Goal: Find specific page/section: Find specific page/section

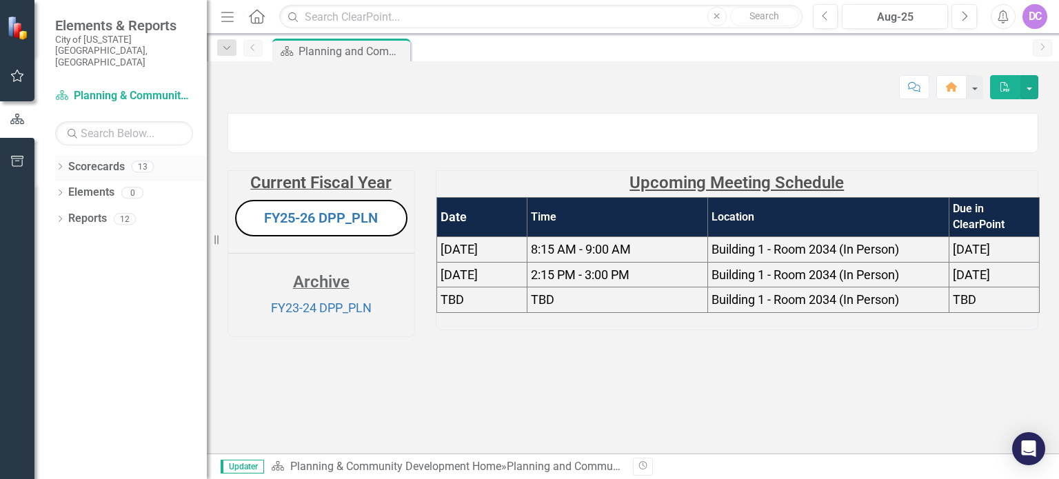
click at [60, 164] on icon "Dropdown" at bounding box center [60, 168] width 10 height 8
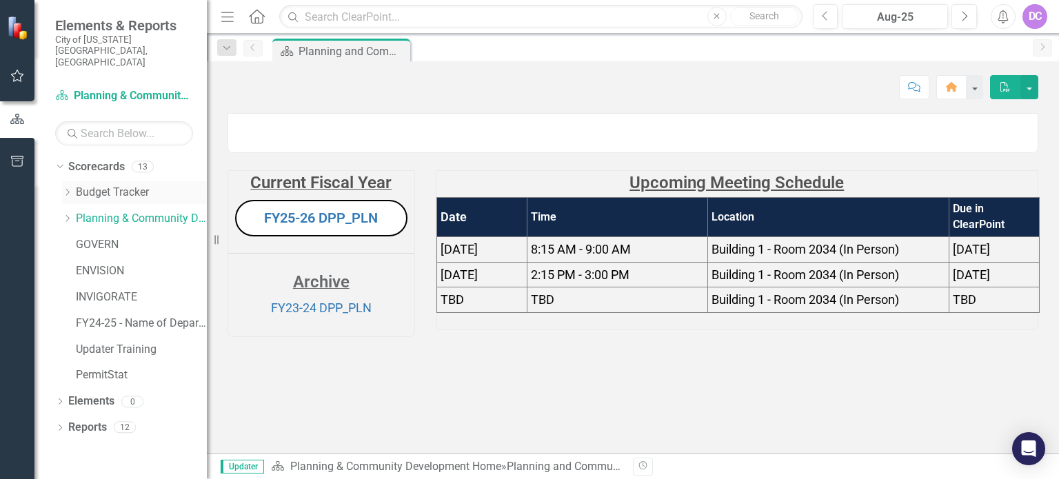
click at [91, 185] on link "Budget Tracker" at bounding box center [141, 193] width 131 height 16
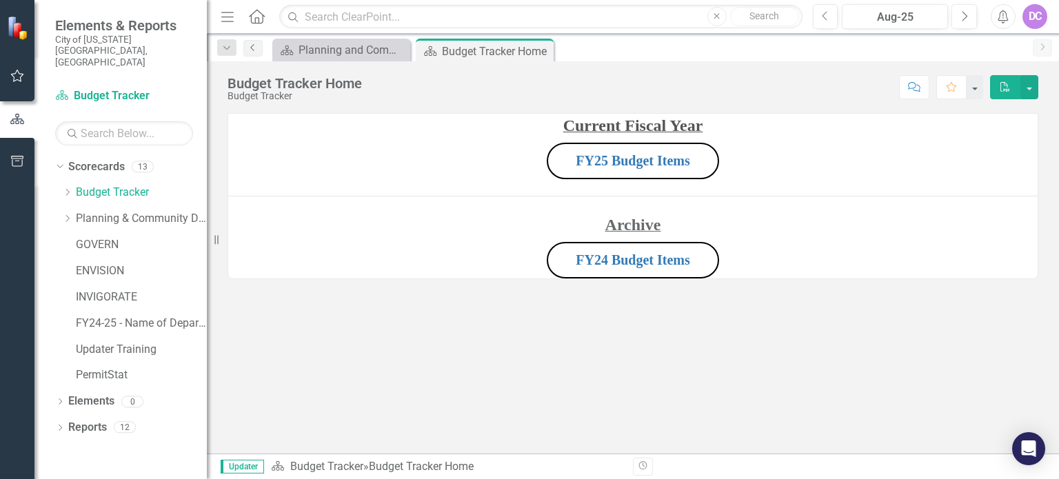
click at [256, 52] on link "Previous" at bounding box center [252, 48] width 19 height 17
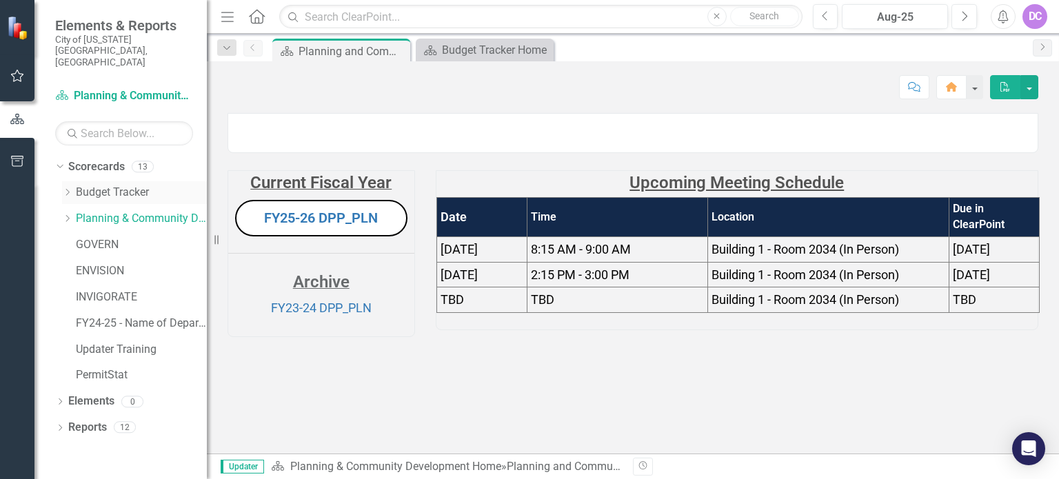
click at [74, 187] on div "Dropdown" at bounding box center [69, 193] width 14 height 12
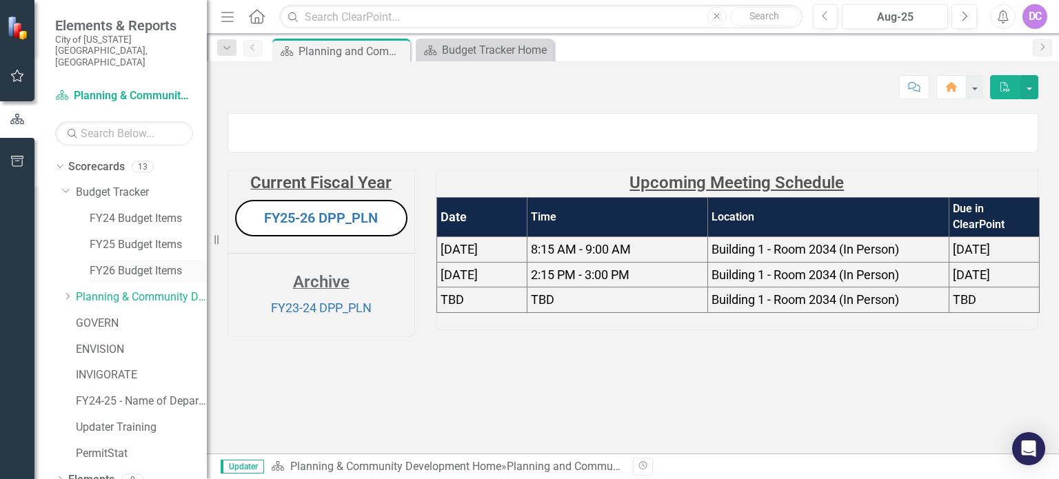
click at [118, 263] on link "FY26 Budget Items" at bounding box center [148, 271] width 117 height 16
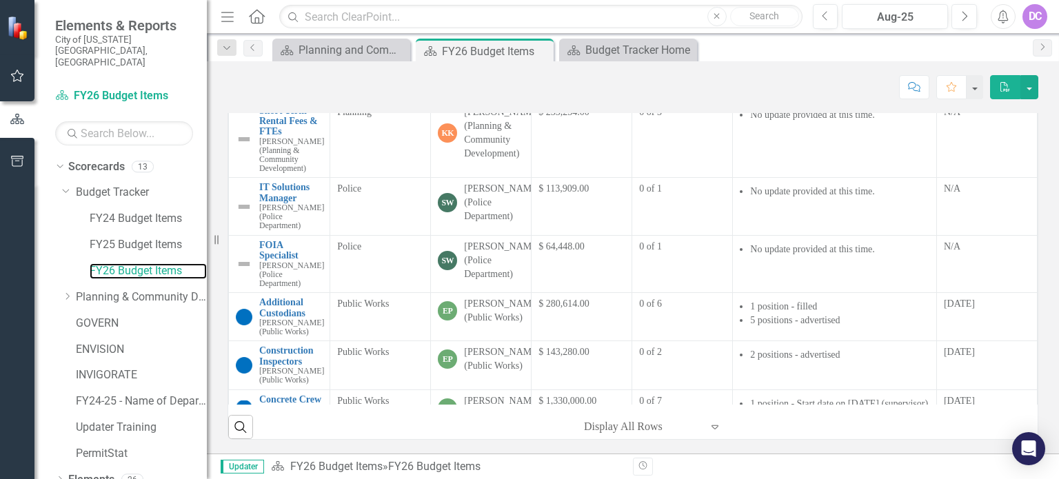
scroll to position [1571, 0]
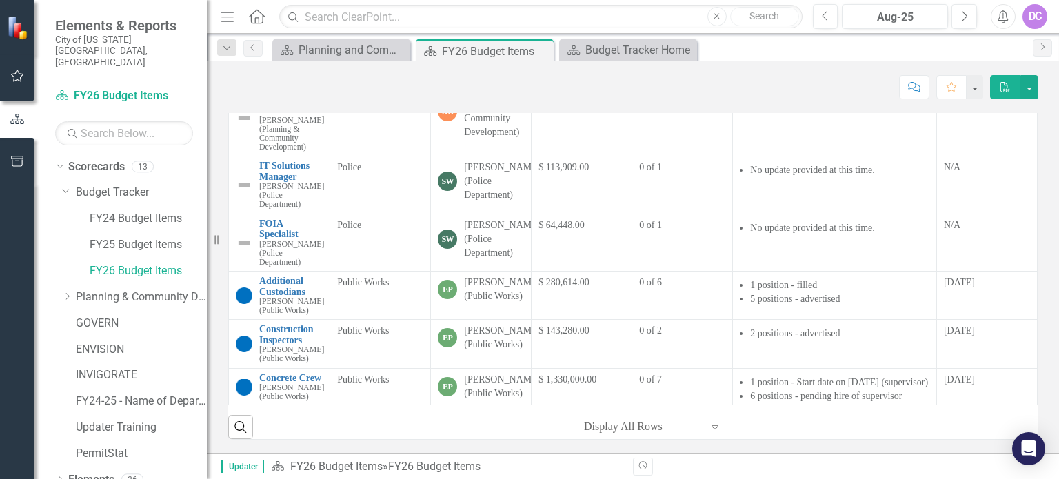
drag, startPoint x: 254, startPoint y: 125, endPoint x: 510, endPoint y: 161, distance: 258.9
click at [510, 156] on tr "Short Term Rental Fees & FTEs [PERSON_NAME] (Planning & Community Development) …" at bounding box center [633, 117] width 808 height 77
